Goal: Check status

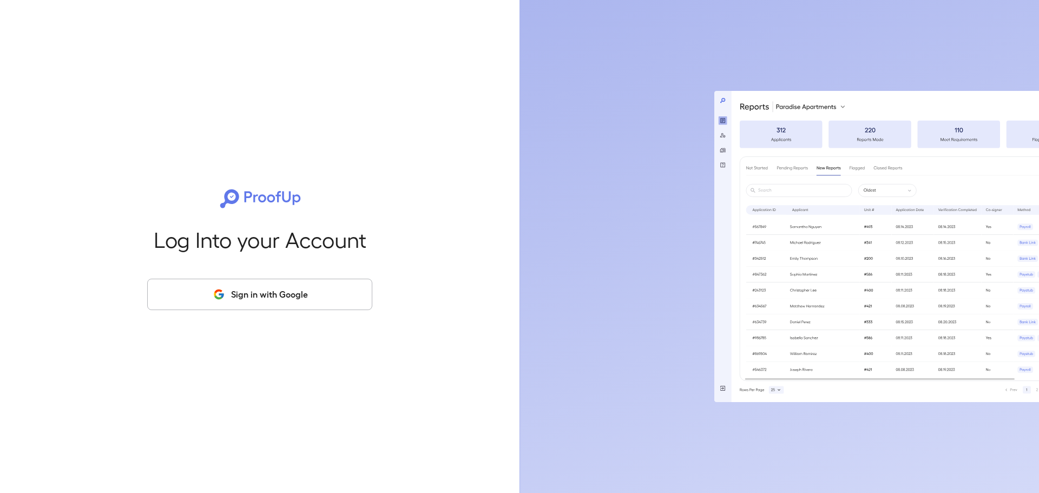
click at [287, 295] on button "Sign in with Google" at bounding box center [259, 294] width 225 height 31
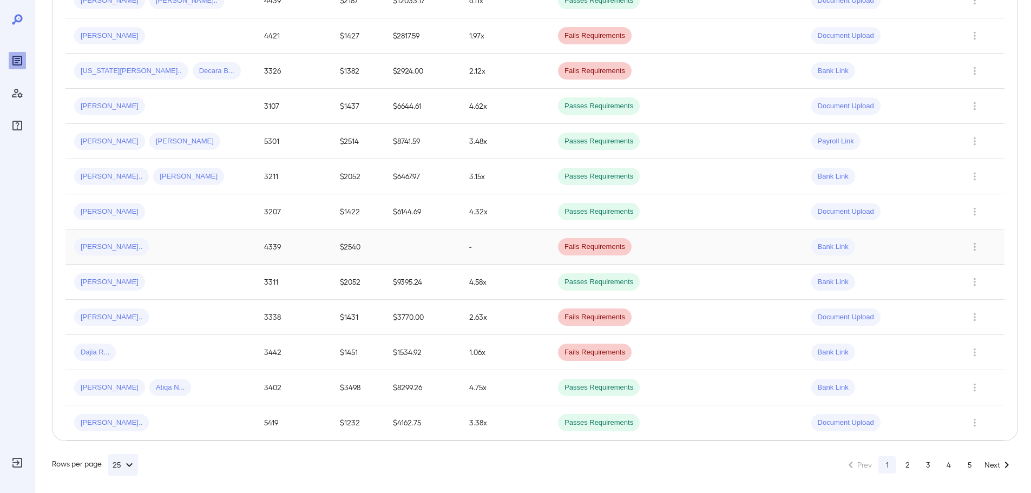
scroll to position [704, 0]
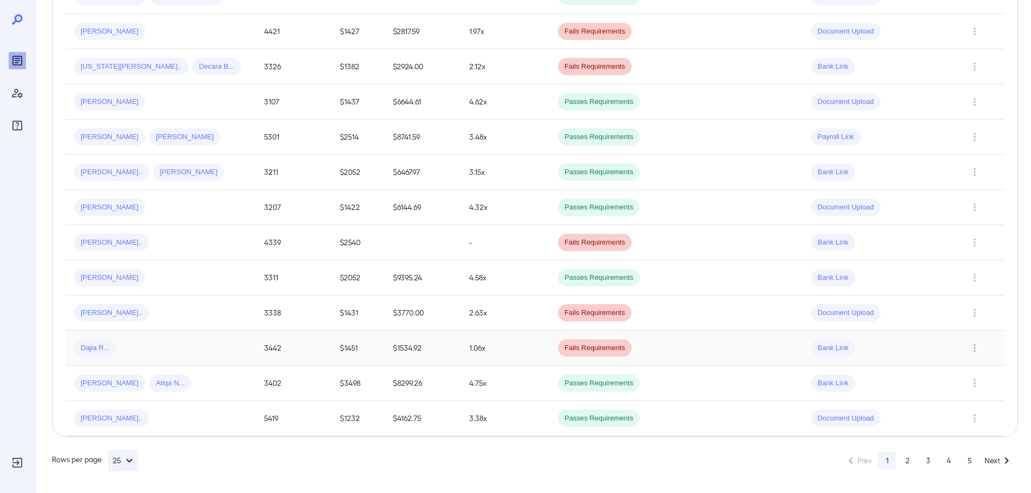
click at [84, 352] on span "Dajia R..." at bounding box center [95, 348] width 42 height 10
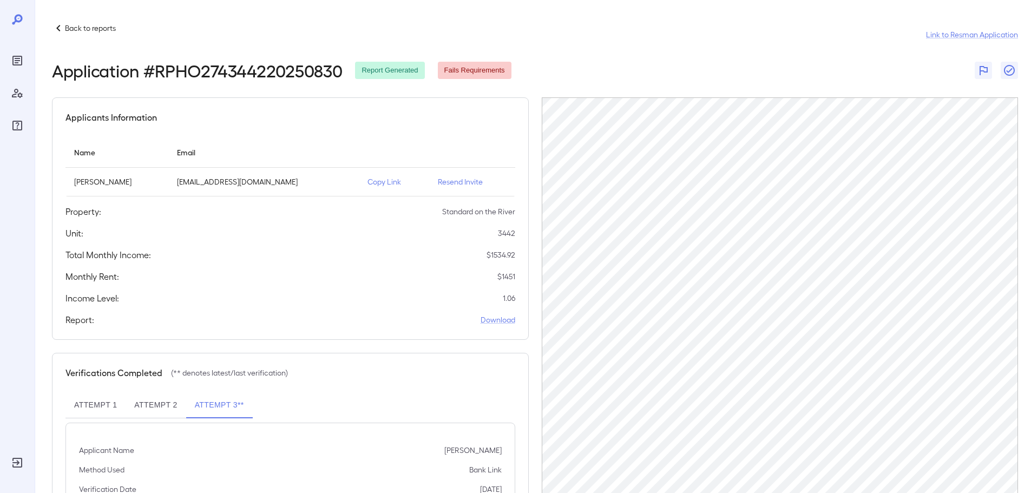
click at [145, 398] on button "Attempt 2" at bounding box center [156, 405] width 60 height 26
click at [94, 408] on button "Attempt 1" at bounding box center [96, 405] width 60 height 26
